Goal: Task Accomplishment & Management: Use online tool/utility

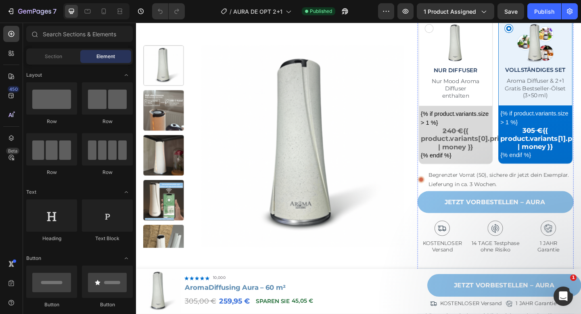
scroll to position [289, 0]
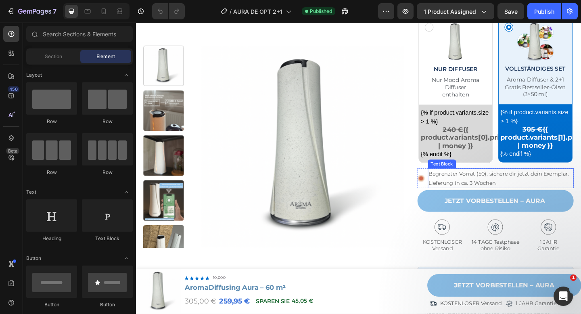
click at [502, 190] on p "Begrenzter Vorrat (50), sichere dir jetzt dein Exemplar. Lieferung in ca. 3 Woc…" at bounding box center [532, 192] width 157 height 20
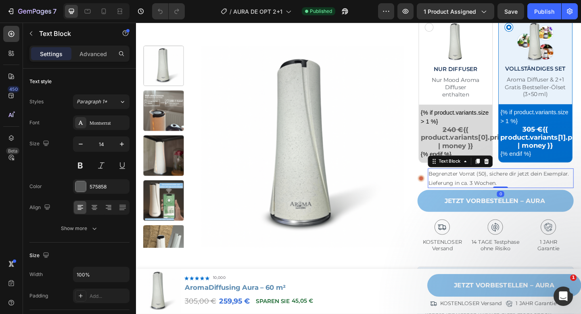
click at [502, 198] on p "Begrenzter Vorrat (50), sichere dir jetzt dein Exemplar. Lieferung in ca. 3 Woc…" at bounding box center [532, 192] width 157 height 20
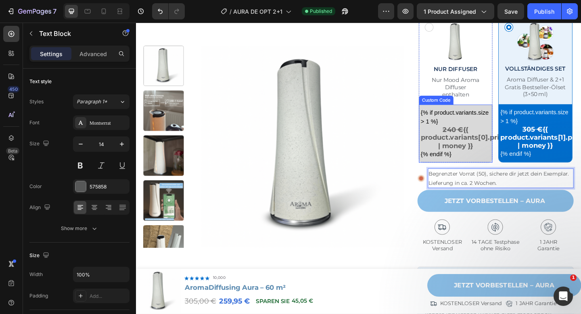
scroll to position [310, 0]
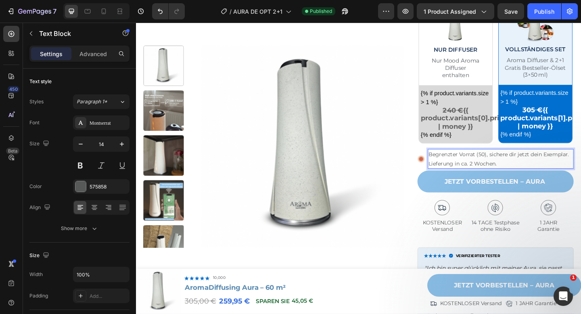
click at [496, 168] on p "Begrenzter Vorrat (50), sichere dir jetzt dein Exemplar. Lieferung in ca. 2 Woc…" at bounding box center [532, 171] width 157 height 20
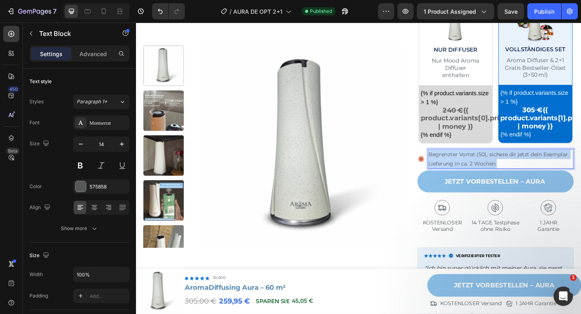
click at [496, 168] on p "Begrenzter Vorrat (50), sichere dir jetzt dein Exemplar. Lieferung in ca. 2 Woc…" at bounding box center [532, 171] width 157 height 20
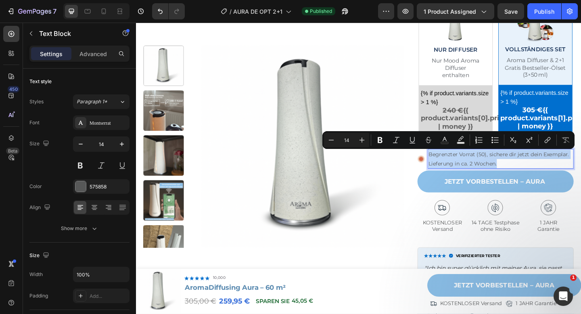
click at [475, 176] on p "Begrenzter Vorrat (50), sichere dir jetzt dein Exemplar. Lieferung in ca. 2 Woc…" at bounding box center [532, 171] width 157 height 20
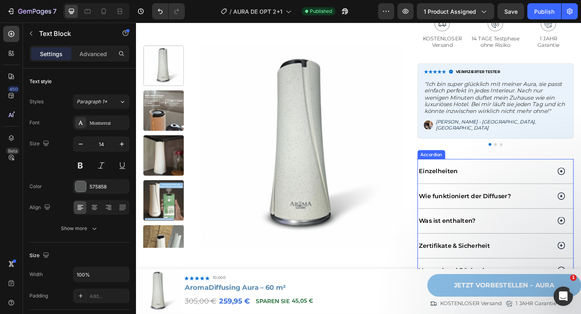
scroll to position [526, 0]
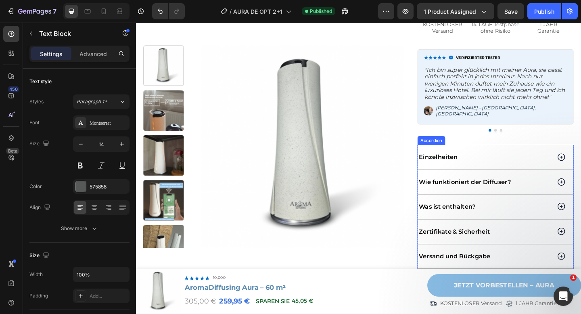
click at [530, 168] on div "Einzelheiten" at bounding box center [516, 168] width 146 height 11
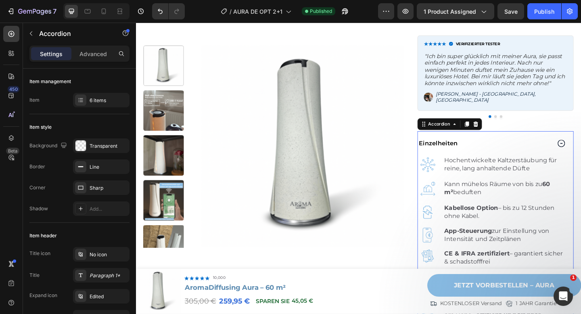
scroll to position [550, 0]
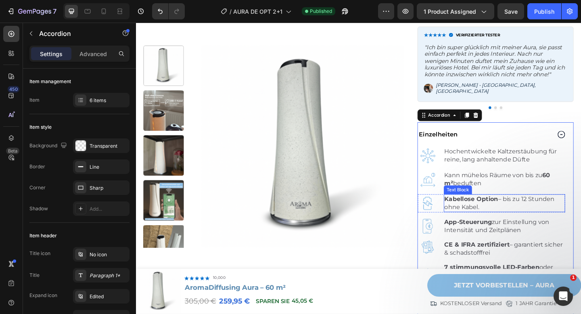
click at [517, 214] on p "Kabellose Option – bis zu 12 Stunden ohne Kabel." at bounding box center [537, 219] width 130 height 18
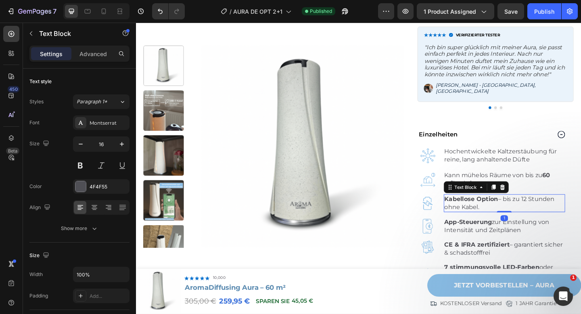
click at [517, 214] on p "Kabellose Option – bis zu 12 Stunden ohne Kabel." at bounding box center [537, 219] width 130 height 18
click at [560, 211] on p "Kabellose Option – bis zu 12 Stunden ohne Kabel." at bounding box center [537, 219] width 130 height 18
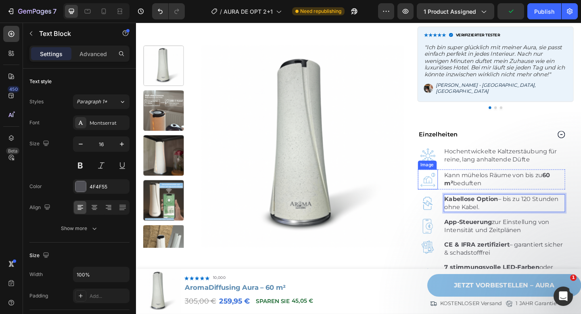
scroll to position [586, 0]
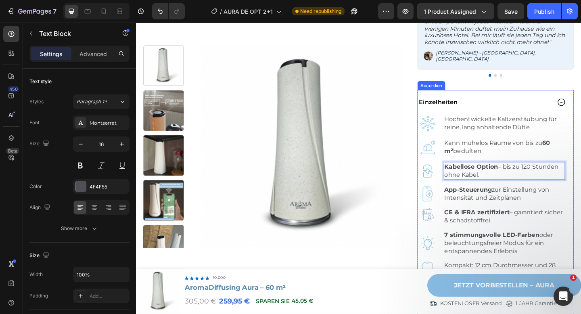
click at [523, 104] on div "Einzelheiten" at bounding box center [516, 109] width 146 height 11
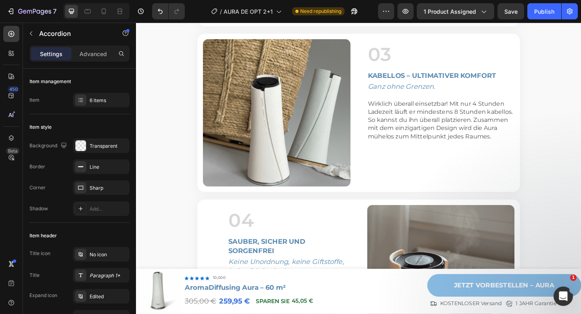
scroll to position [1973, 0]
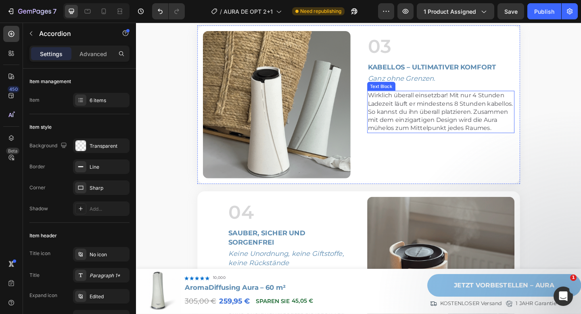
click at [478, 142] on p "Wirklich überall einsetzbar! Mit nur 4 Stunden Ladezeit läuft er mindestens 8 S…" at bounding box center [467, 120] width 159 height 44
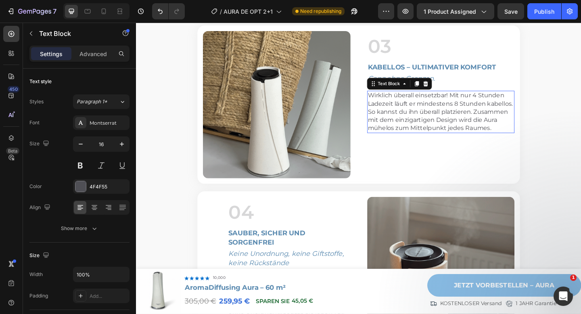
click at [478, 142] on p "Wirklich überall einsetzbar! Mit nur 4 Stunden Ladezeit läuft er mindestens 8 S…" at bounding box center [467, 120] width 159 height 44
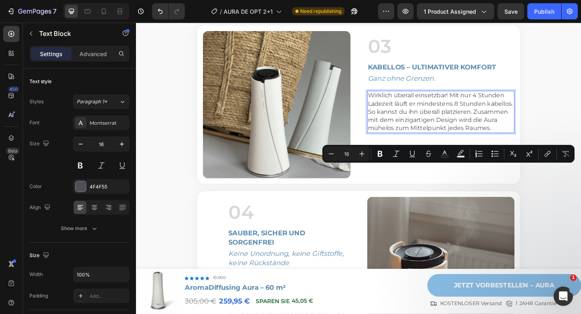
click at [509, 142] on p "Wirklich überall einsetzbar! Mit nur 4 Stunden Ladezeit läuft er mindestens 8 S…" at bounding box center [467, 120] width 159 height 44
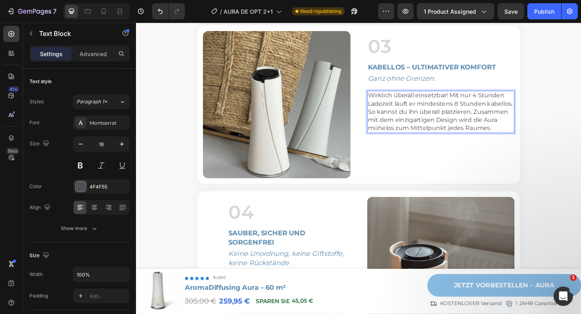
click at [506, 142] on p "Wirklich überall einsetzbar! Mit nur 4 Stunden Ladezeit läuft er mindestens 8 S…" at bounding box center [467, 120] width 159 height 44
click at [485, 142] on p "Wirklich überall einsetzbar! Mit nur 10 Stunden Ladezeit läuft er mindestens 8 …" at bounding box center [467, 120] width 159 height 44
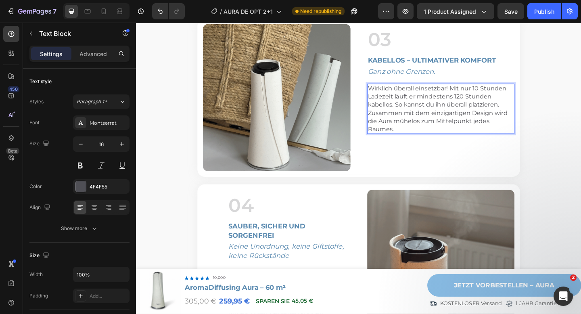
scroll to position [1958, 0]
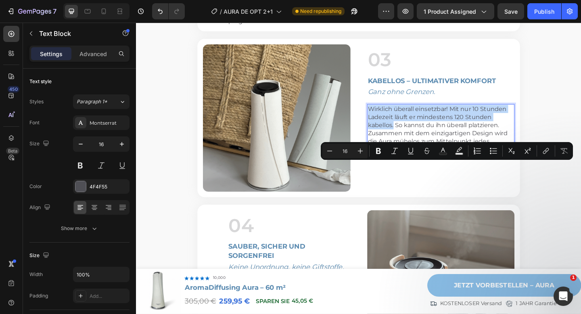
drag, startPoint x: 416, startPoint y: 197, endPoint x: 389, endPoint y: 180, distance: 32.1
click at [389, 165] on p "Wirklich überall einsetzbar! Mit nur 10 Stunden Ladezeit läuft er mindestens 12…" at bounding box center [467, 138] width 159 height 53
copy p "Wirklich überall einsetzbar! Mit nur 10 Stunden Ladezeit läuft er mindestens 12…"
click at [408, 165] on p "Wirklich überall einsetzbar! Mit nur 10 Stunden Ladezeit läuft er mindestens 12…" at bounding box center [467, 138] width 159 height 53
drag, startPoint x: 416, startPoint y: 197, endPoint x: 389, endPoint y: 178, distance: 32.7
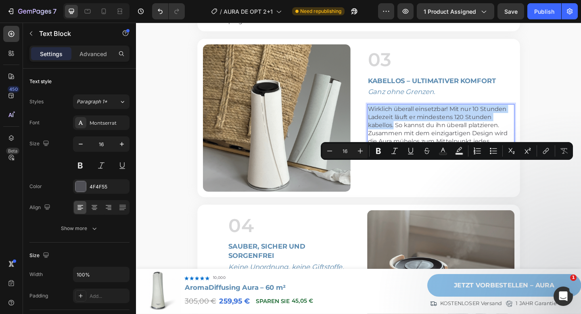
click at [389, 165] on p "Wirklich überall einsetzbar! Mit nur 10 Stunden Ladezeit läuft er mindestens 12…" at bounding box center [467, 138] width 159 height 53
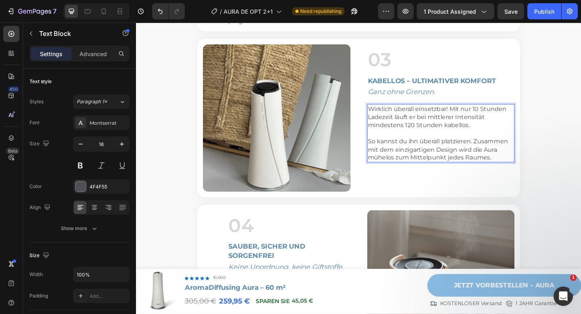
click at [519, 174] on p "Wirklich überall einsetzbar! Mit nur 10 Stunden Ladezeit läuft er bei mittlerer…" at bounding box center [467, 143] width 159 height 62
click at [526, 174] on p "Wirklich überall einsetzbar! Mit nur 10 Stunden Ladezeit läuft er bei mittlerer…" at bounding box center [467, 143] width 159 height 62
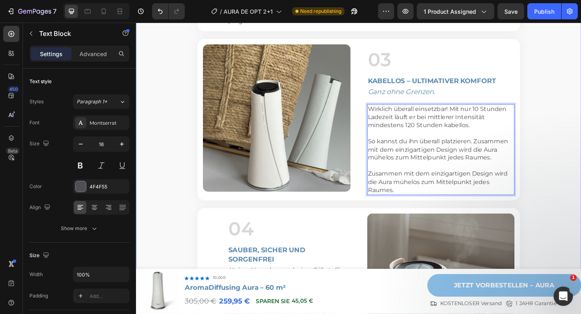
click at [581, 204] on div "5 GRÜNDE Heading WARUM SIE SICH VERLIEBEN WERDEN Heading Row Image 01 Heading R…" at bounding box center [378, 146] width 484 height 962
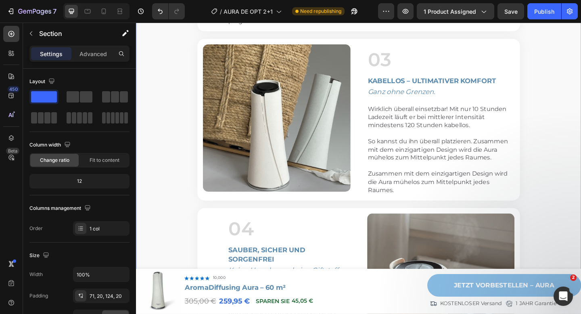
click at [581, 204] on div "5 GRÜNDE Heading WARUM SIE SICH VERLIEBEN WERDEN Heading Row Image 01 Heading R…" at bounding box center [378, 146] width 484 height 962
click at [544, 18] on button "Publish" at bounding box center [544, 11] width 34 height 16
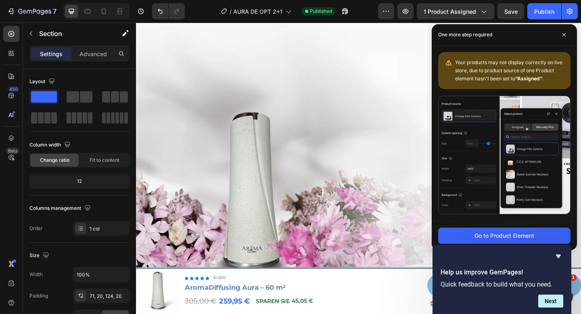
scroll to position [555, 0]
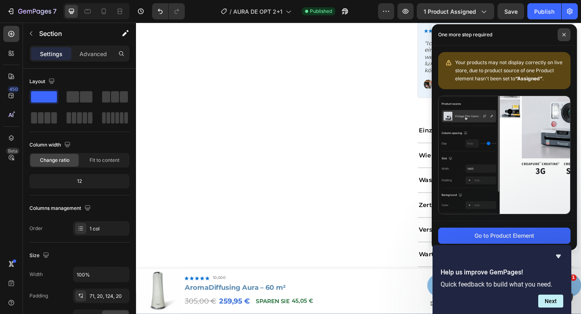
click at [561, 33] on span at bounding box center [564, 34] width 13 height 13
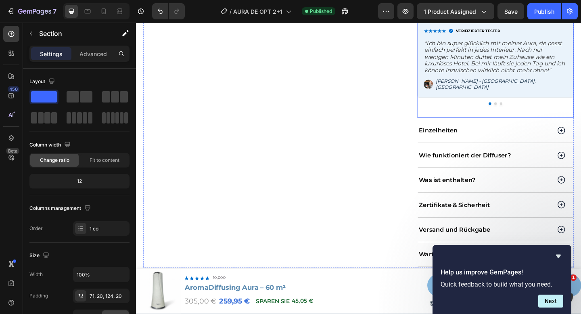
click at [496, 134] on div "Einzelheiten" at bounding box center [516, 139] width 146 height 11
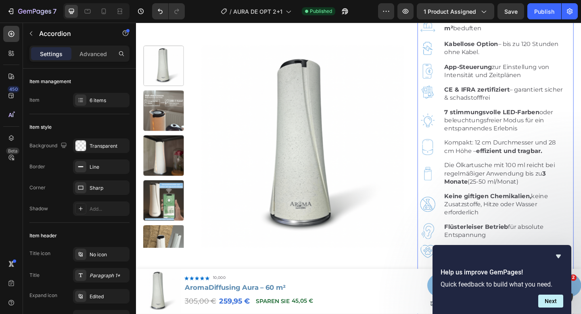
scroll to position [602, 0]
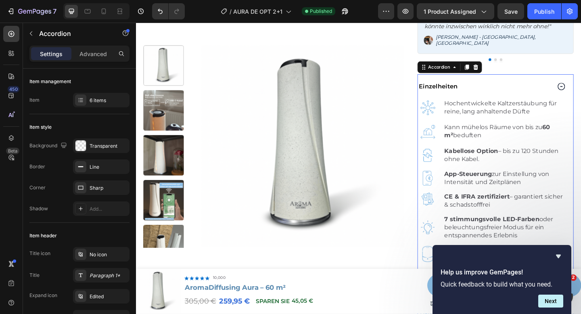
click at [553, 88] on div "Einzelheiten" at bounding box center [516, 92] width 146 height 11
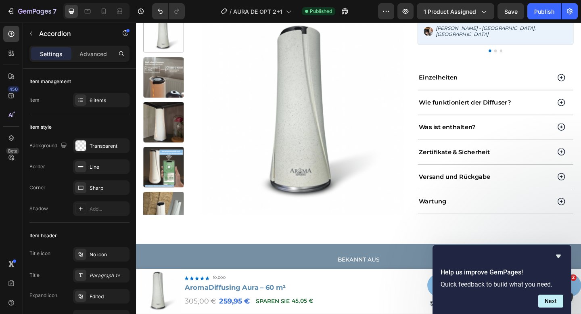
scroll to position [615, 0]
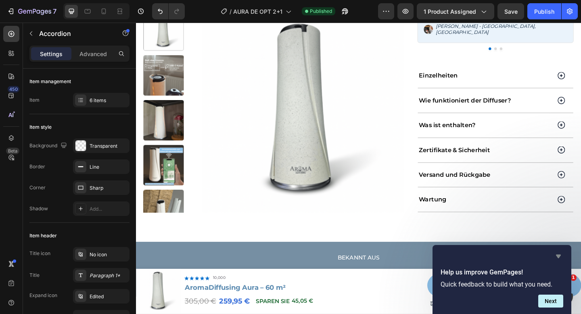
click at [561, 255] on icon "Hide survey" at bounding box center [559, 256] width 10 height 10
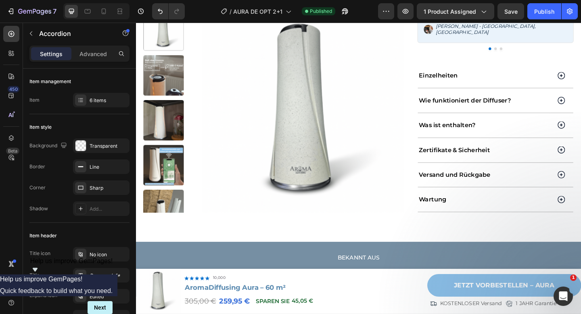
click at [539, 184] on div "Versand und Rückgabe" at bounding box center [516, 188] width 146 height 11
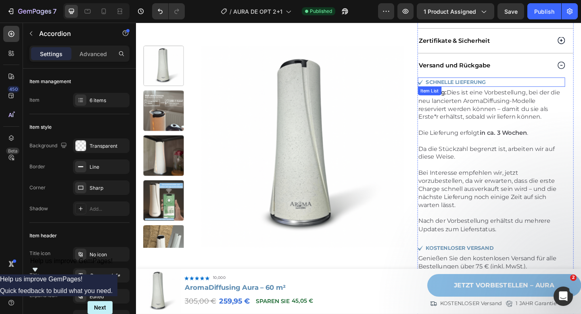
scroll to position [728, 0]
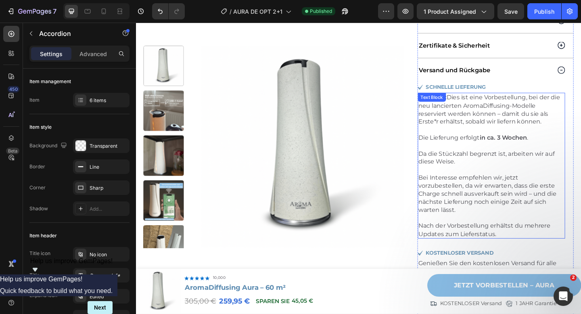
click at [525, 145] on strong "in ca. 3 Wochen" at bounding box center [536, 148] width 52 height 8
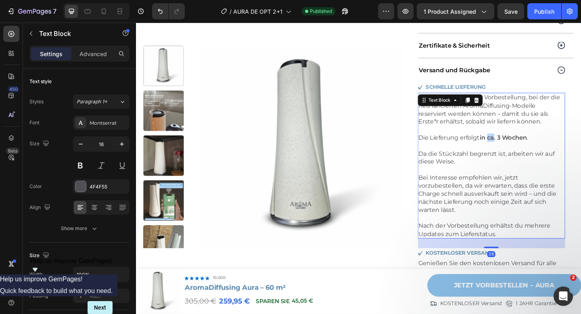
click at [525, 145] on strong "in ca. 3 Wochen" at bounding box center [536, 148] width 52 height 8
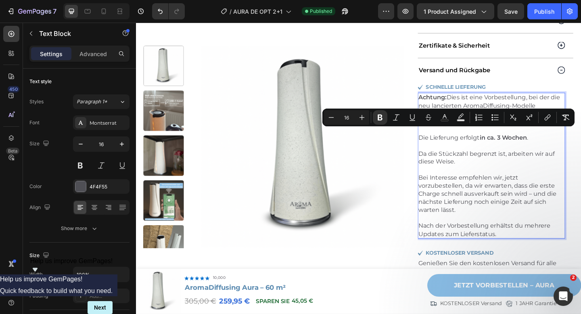
click at [533, 144] on strong "in ca. 3 Wochen" at bounding box center [536, 148] width 52 height 8
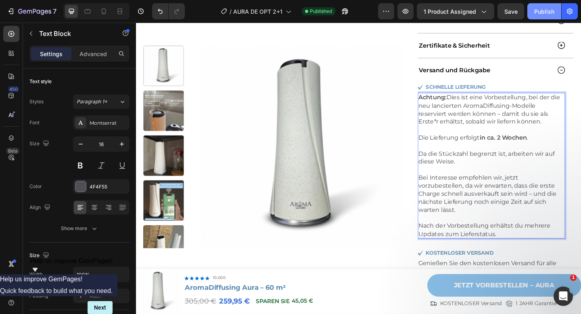
click at [548, 12] on div "Publish" at bounding box center [544, 11] width 20 height 8
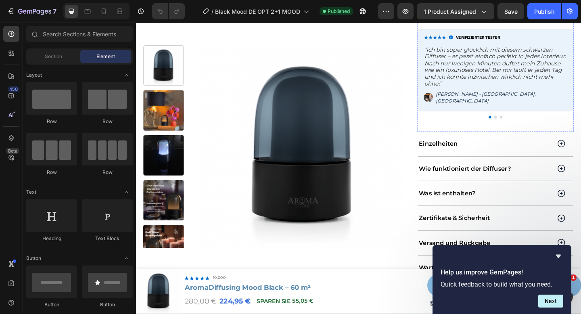
scroll to position [575, 0]
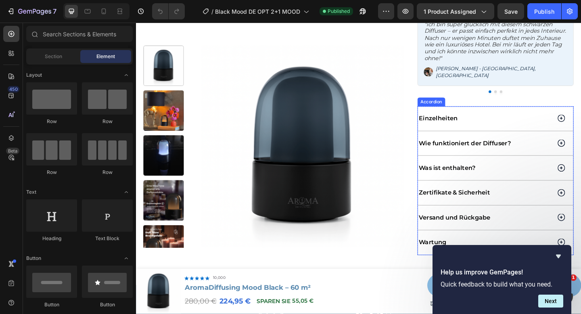
click at [540, 229] on div "Versand und Rückgabe" at bounding box center [516, 234] width 146 height 11
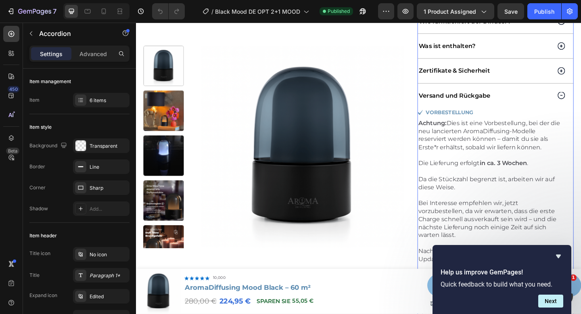
scroll to position [721, 0]
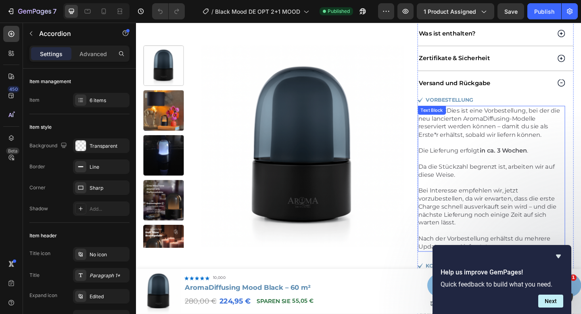
click at [533, 158] on strong "in ca. 3 Wochen" at bounding box center [536, 162] width 52 height 8
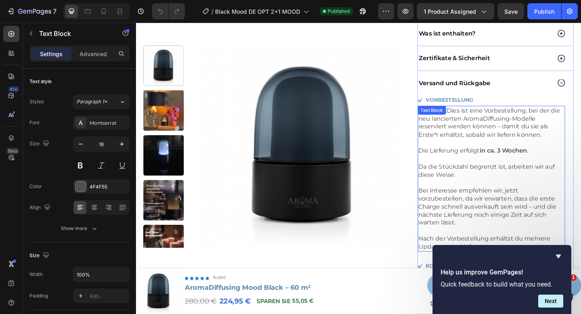
click at [533, 158] on strong "in ca. 3 Wochen" at bounding box center [536, 162] width 52 height 8
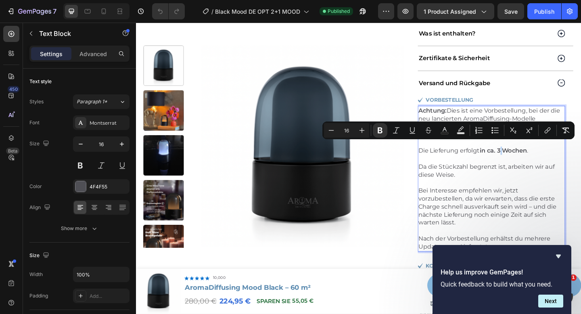
click at [534, 158] on strong "in ca. 3 Wochen" at bounding box center [536, 162] width 52 height 8
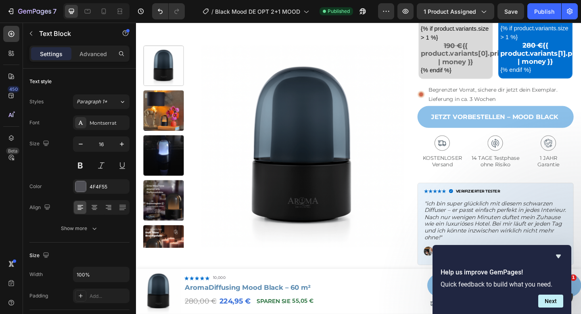
scroll to position [345, 0]
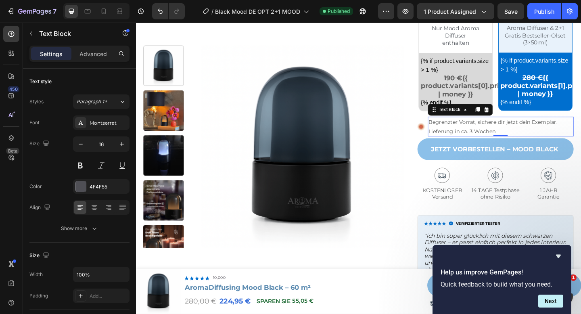
click at [517, 132] on p "Begrenzter Vorrat, sichere dir jetzt dein Exemplar. Lieferung in ca. 3 Wochen" at bounding box center [532, 136] width 157 height 20
click at [502, 142] on p "Begrenzter Vorrat, sichere dir jetzt dein Exemplar. Lieferung in ca. 3 Wochen" at bounding box center [532, 136] width 157 height 20
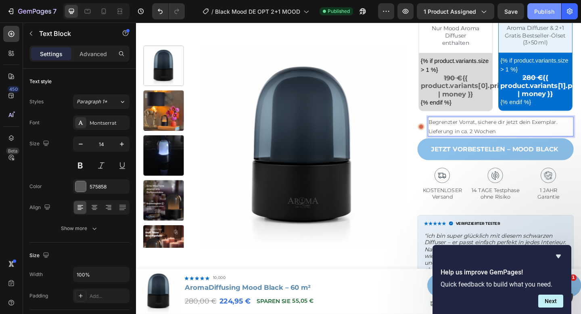
click at [542, 8] on div "Publish" at bounding box center [544, 11] width 20 height 8
